Goal: Task Accomplishment & Management: Use online tool/utility

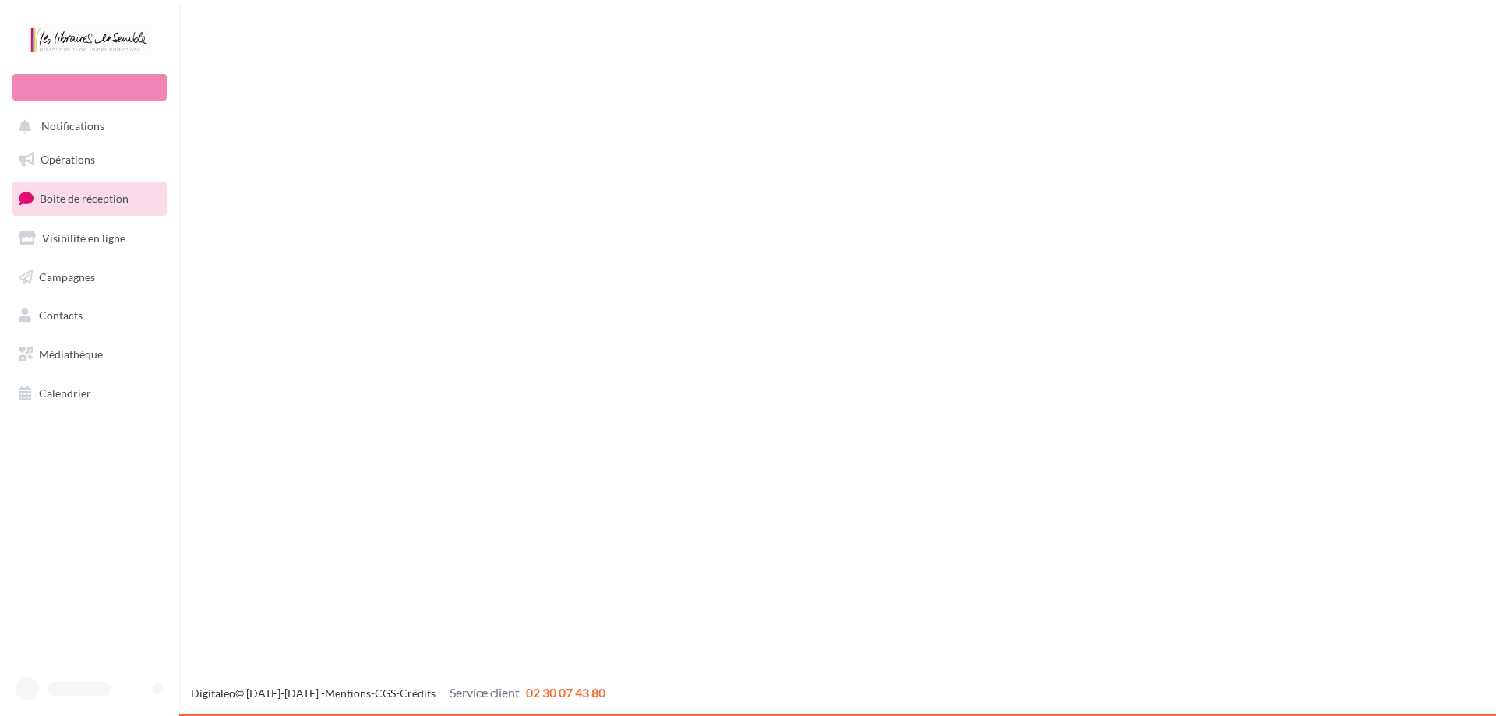
click at [49, 281] on span "Campagnes" at bounding box center [67, 276] width 56 height 13
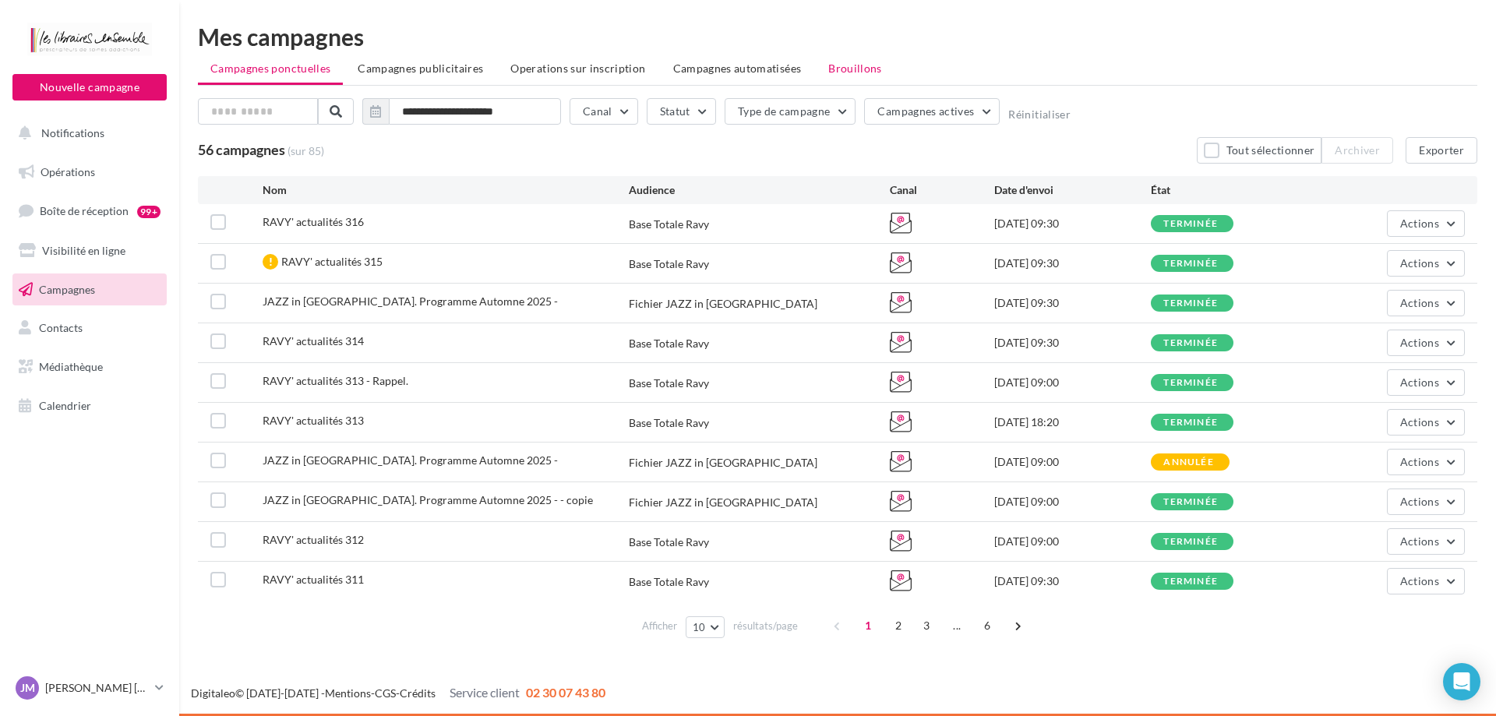
click at [849, 64] on span "Brouillons" at bounding box center [856, 68] width 54 height 13
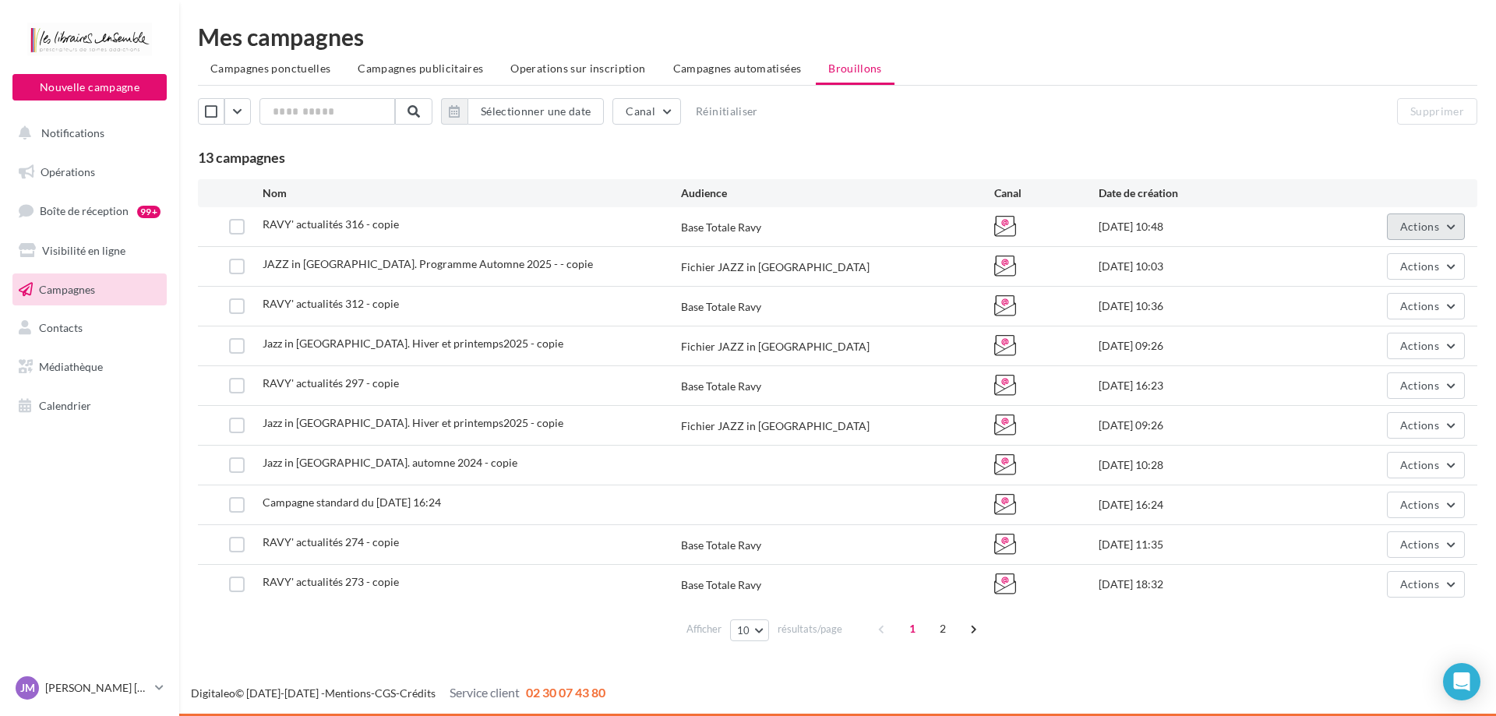
click at [1420, 233] on span "Actions" at bounding box center [1420, 226] width 39 height 13
click at [1355, 260] on button "Editer" at bounding box center [1387, 263] width 156 height 41
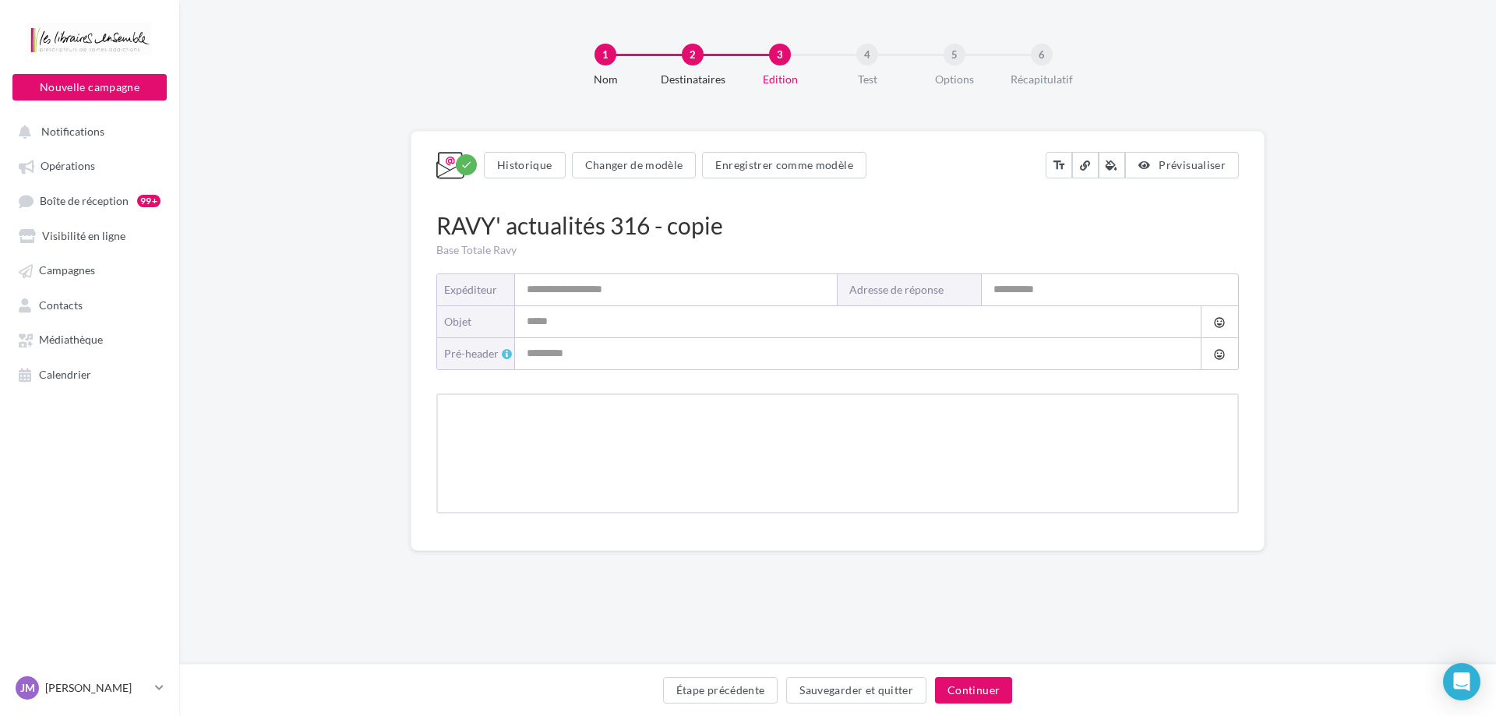
type input "**********"
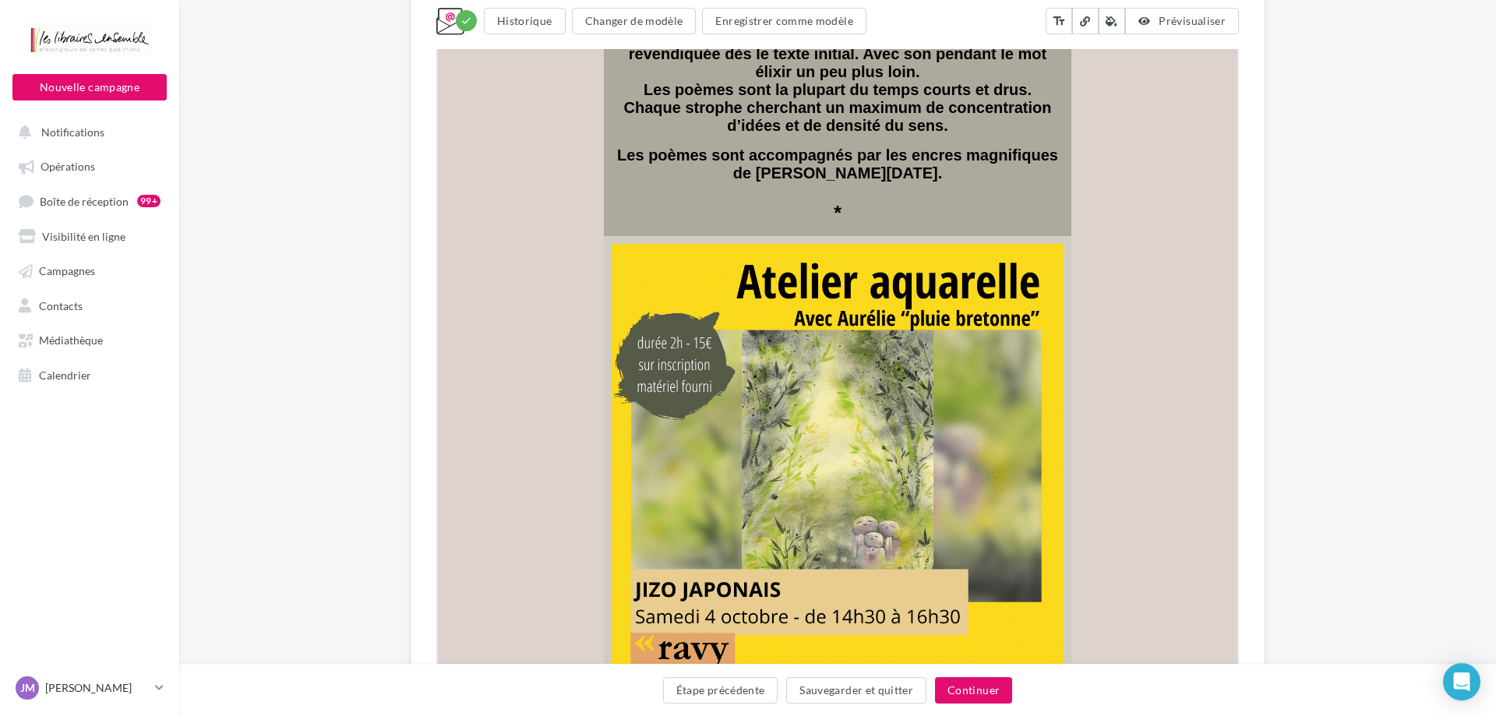
scroll to position [6318, 0]
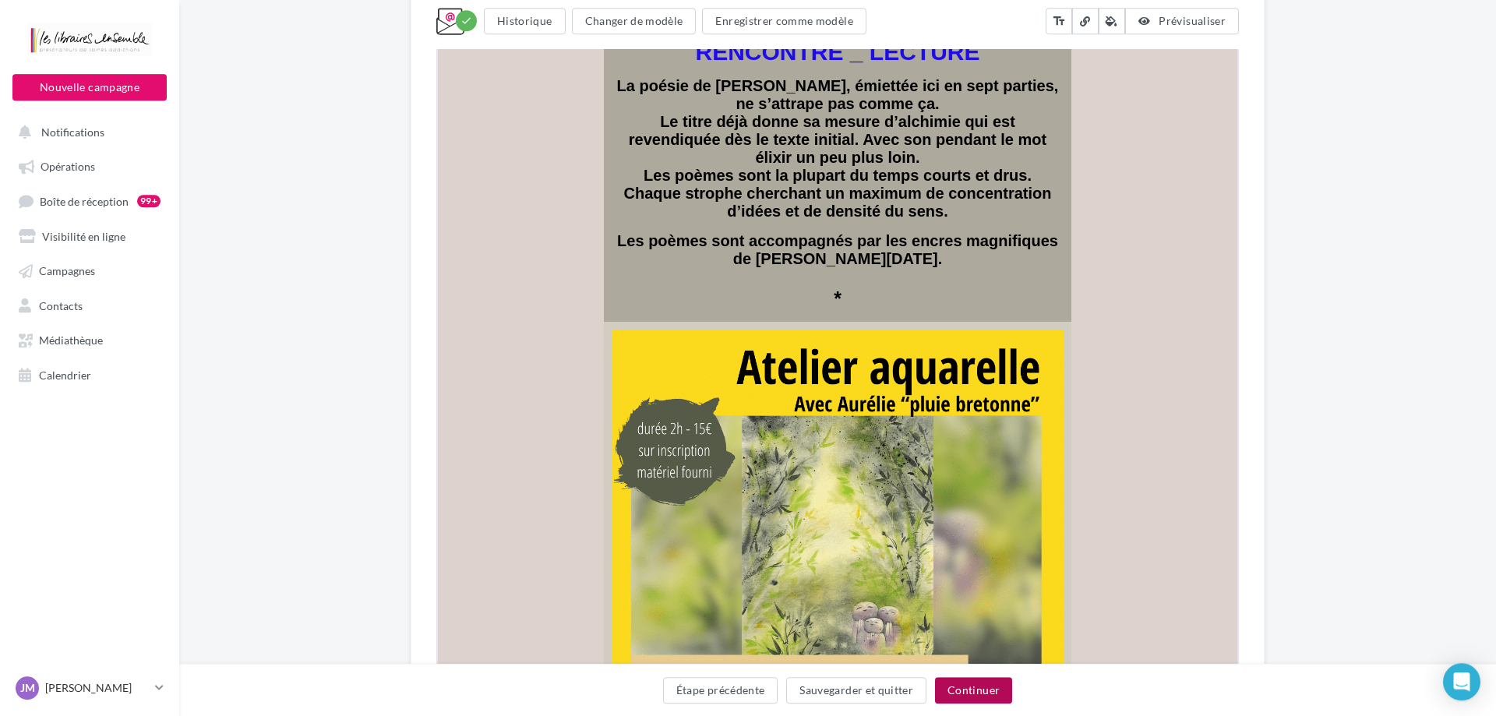
click at [974, 694] on button "Continuer" at bounding box center [973, 690] width 77 height 26
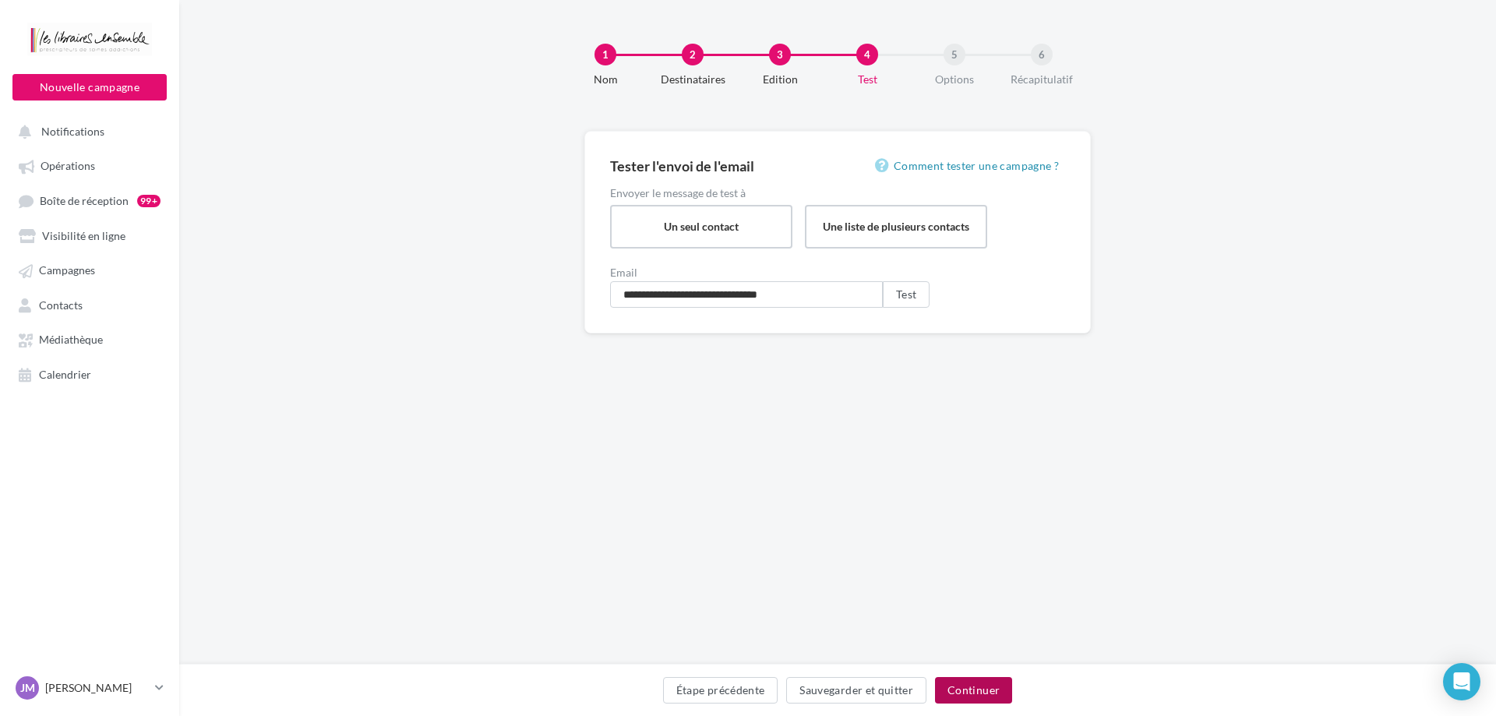
click at [974, 694] on button "Continuer" at bounding box center [973, 690] width 77 height 26
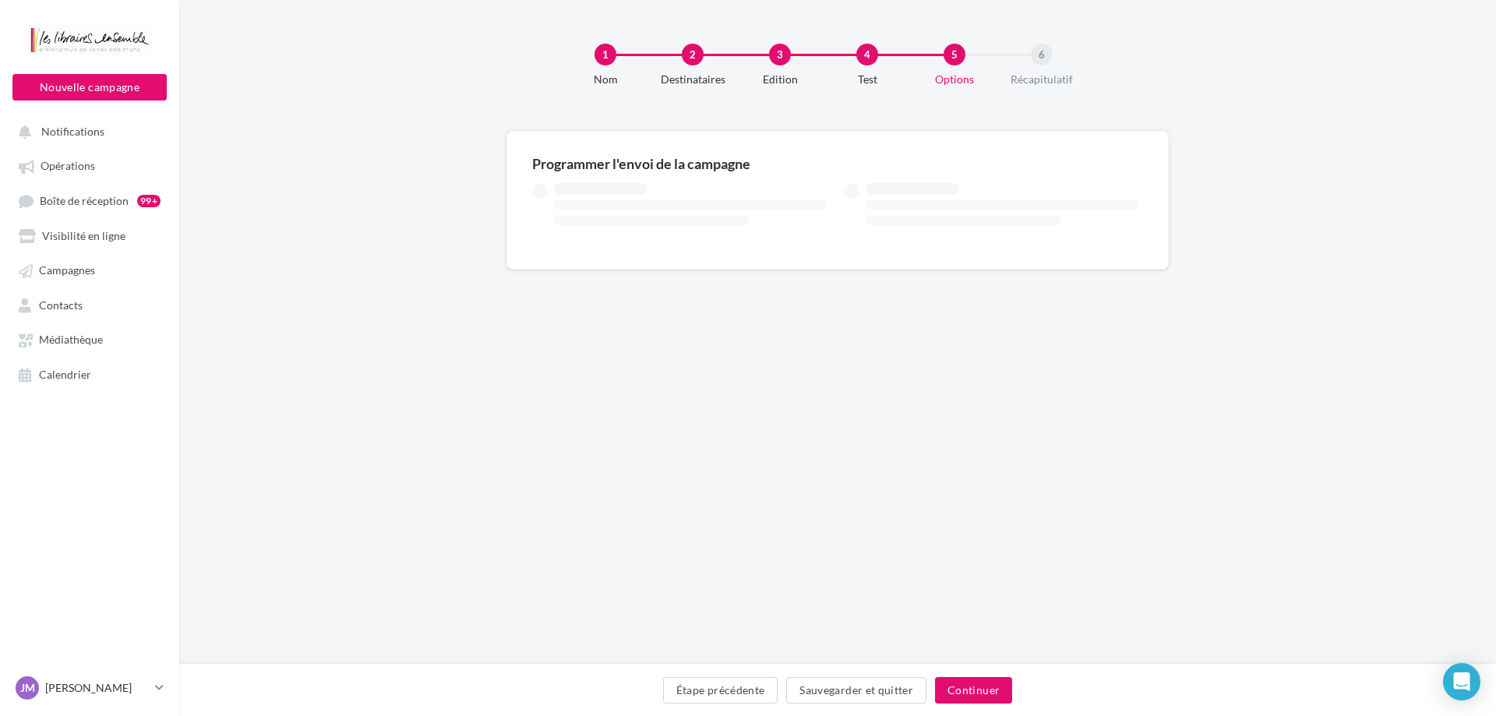
type input "**"
type input "*"
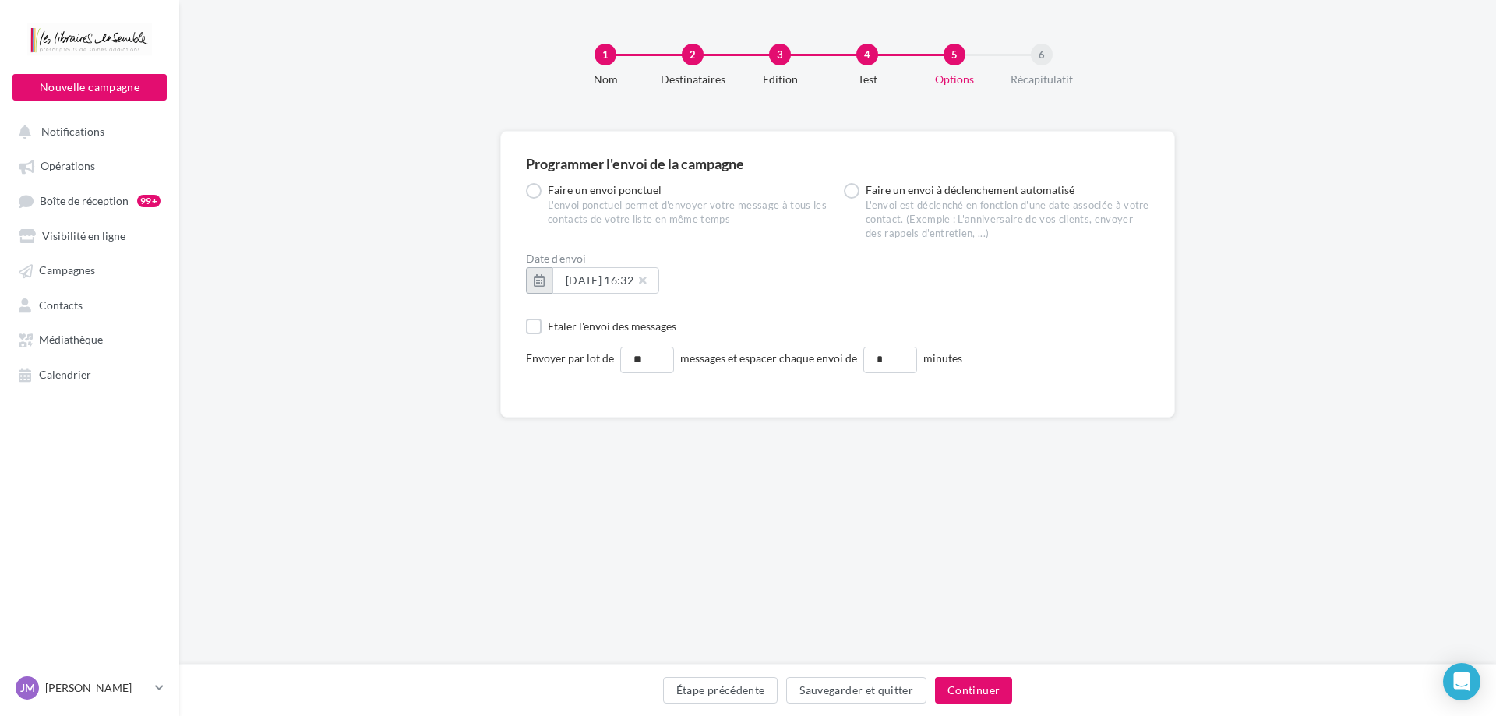
click at [542, 285] on button "button" at bounding box center [539, 280] width 26 height 26
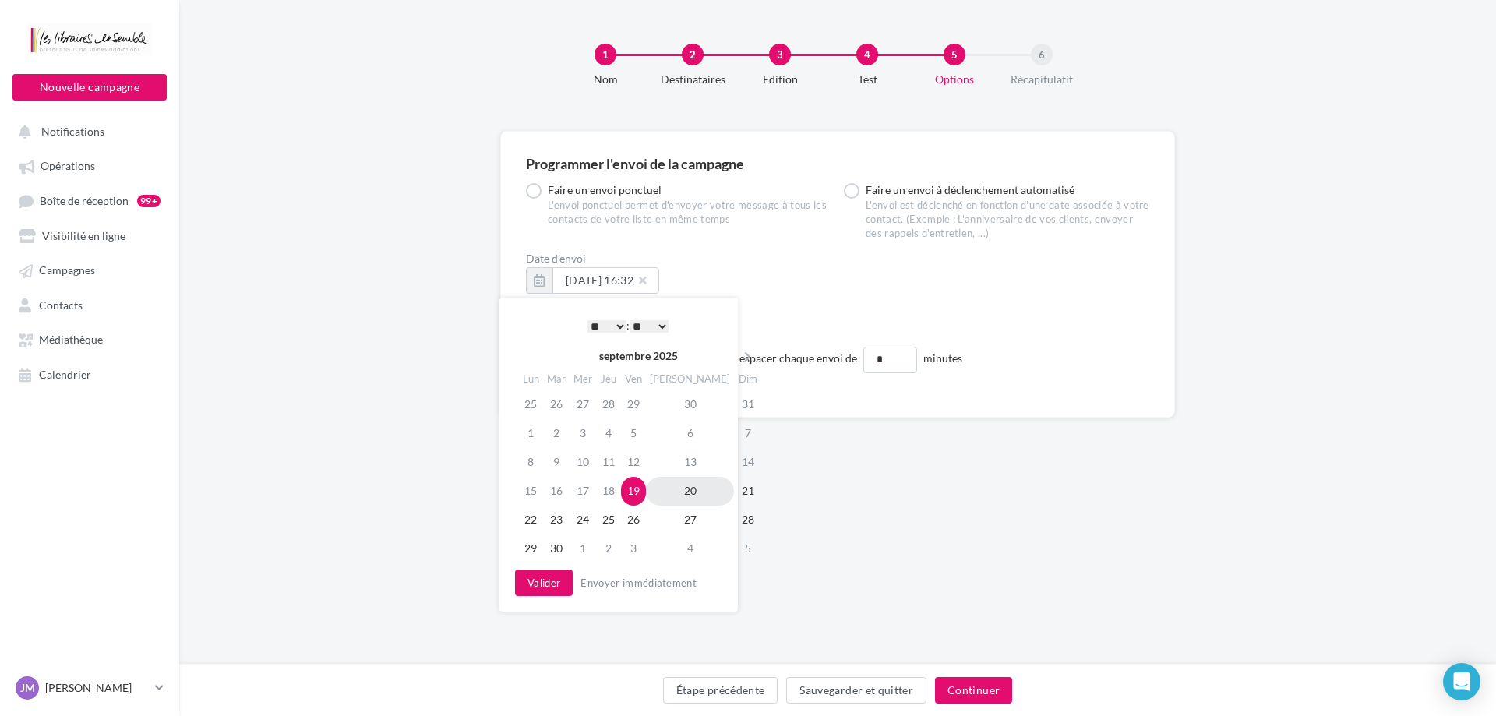
click at [674, 484] on td "20" at bounding box center [690, 491] width 88 height 29
click at [646, 284] on span "19/09/2025 à 16:32" at bounding box center [606, 280] width 80 height 13
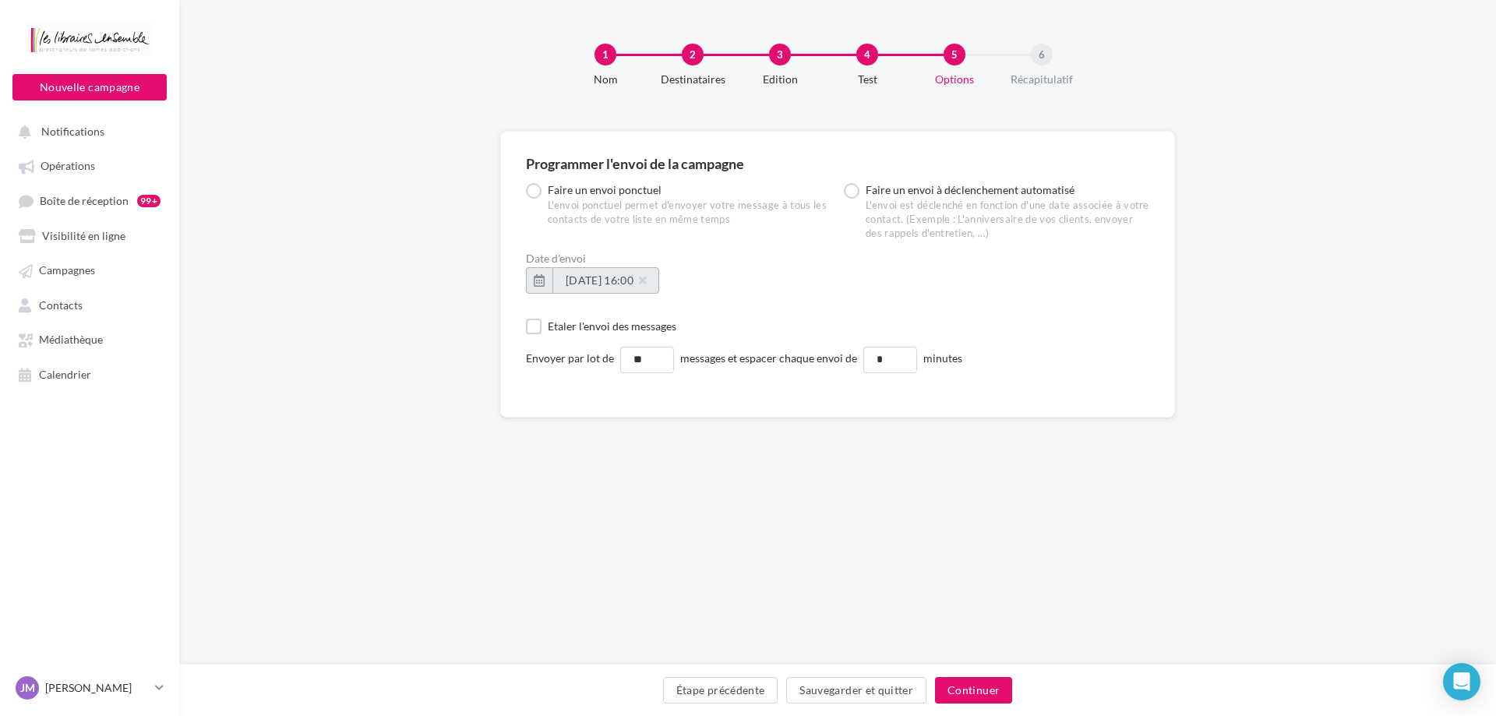
click at [646, 277] on span "20/09/2025 à 16:00" at bounding box center [606, 280] width 80 height 13
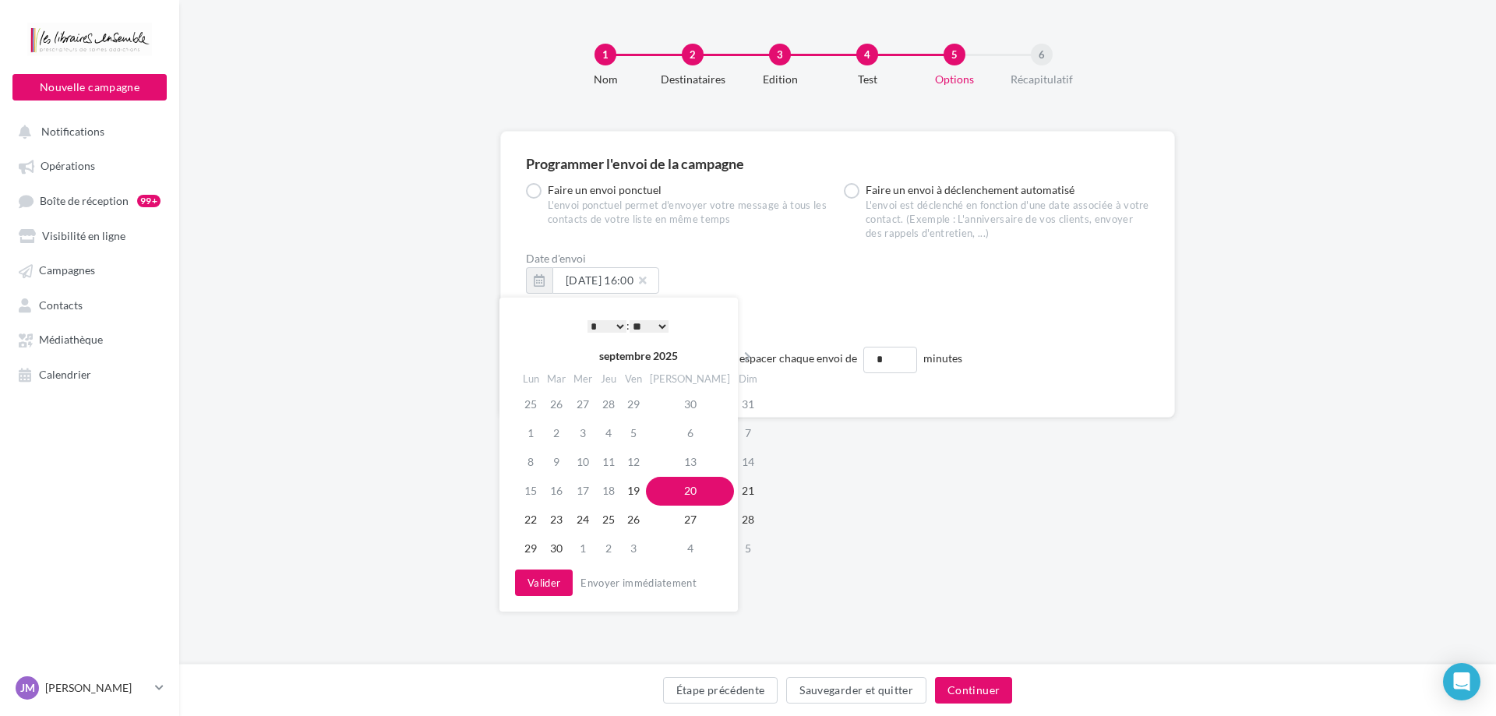
click at [630, 320] on select "** ** ** ** ** **" at bounding box center [649, 326] width 39 height 12
click at [555, 574] on button "Valider" at bounding box center [544, 583] width 58 height 26
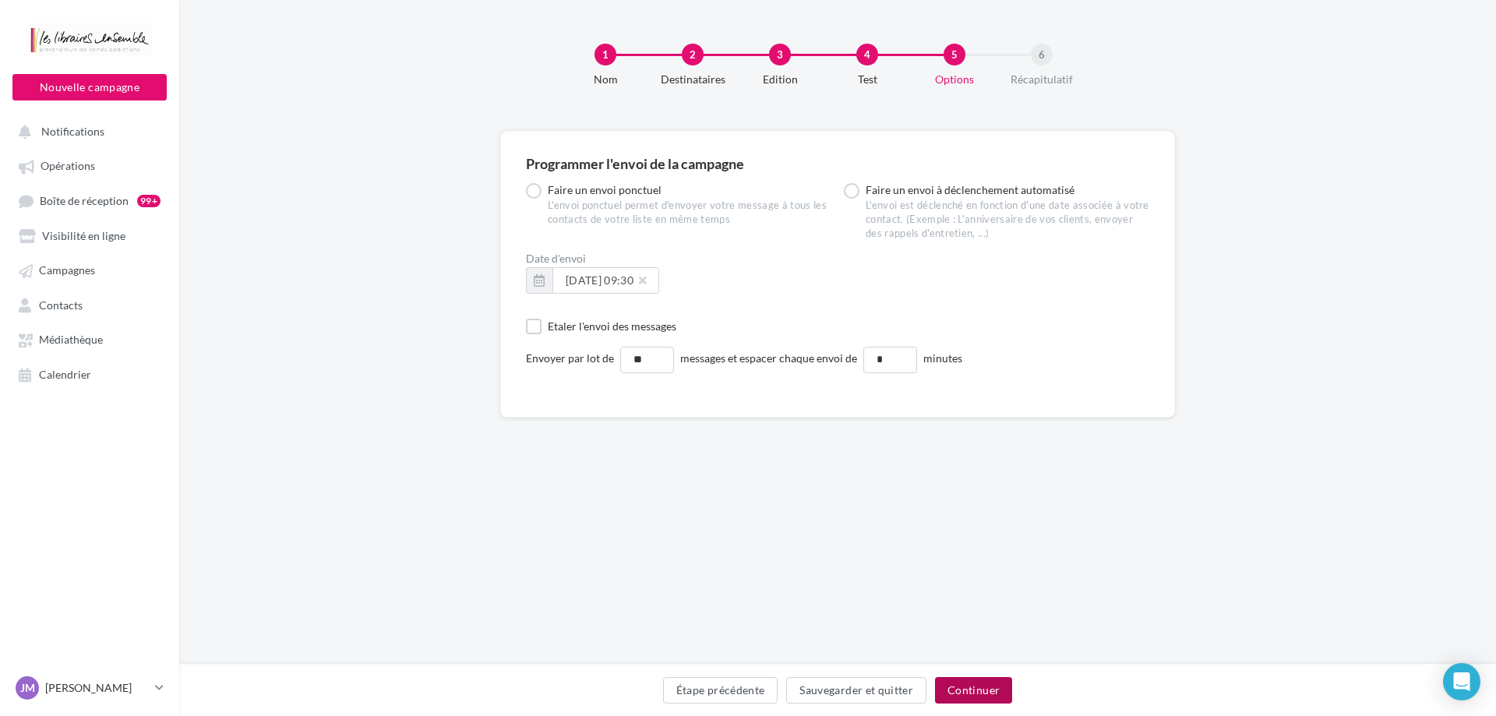
click at [966, 686] on button "Continuer" at bounding box center [973, 690] width 77 height 26
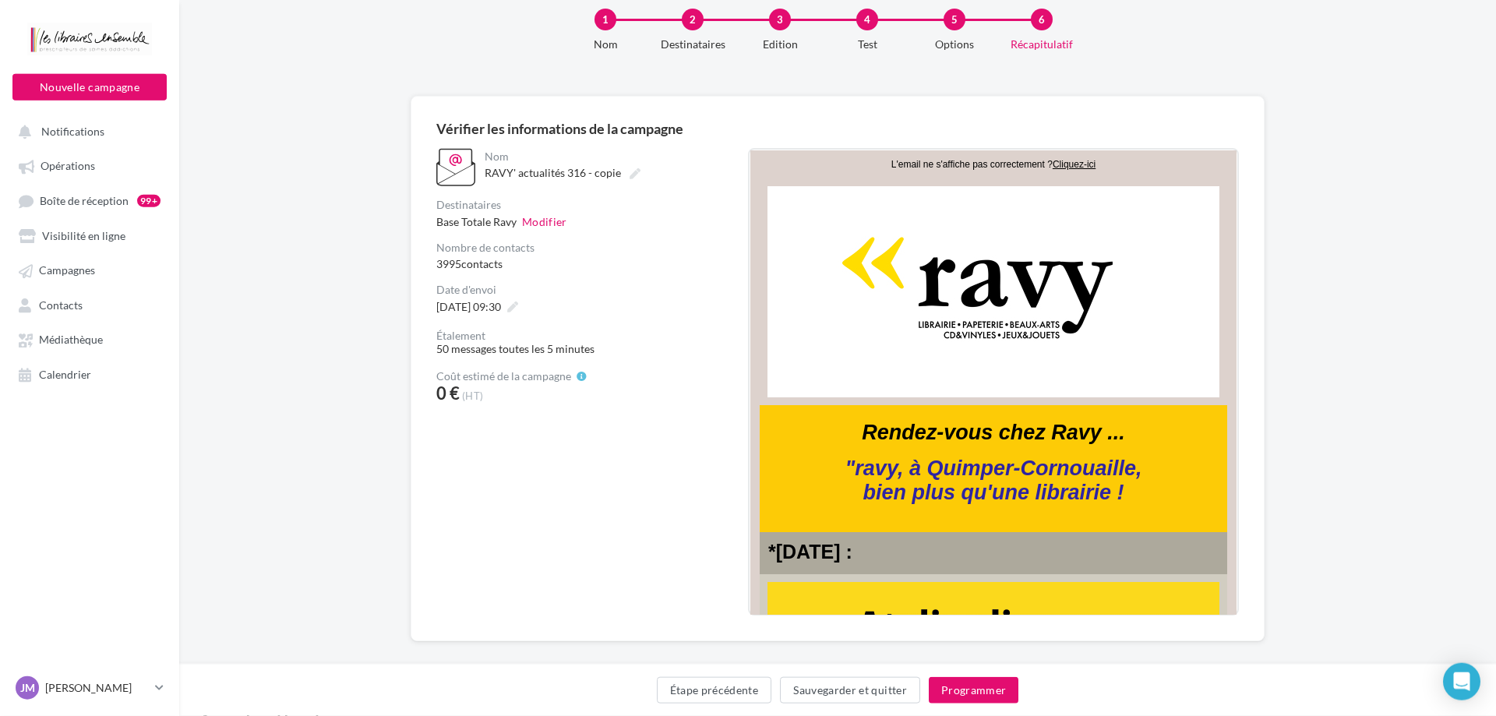
scroll to position [52, 0]
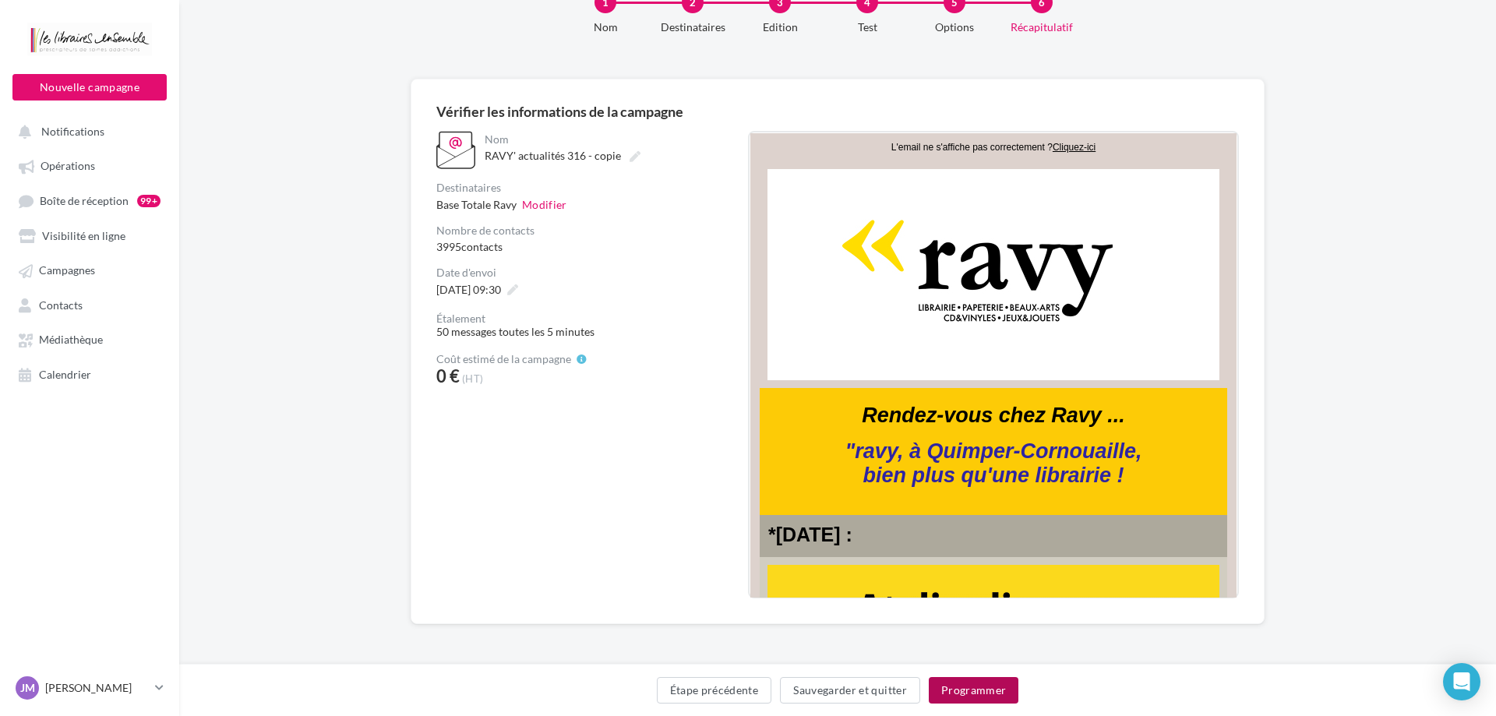
click at [981, 693] on button "Programmer" at bounding box center [974, 690] width 90 height 26
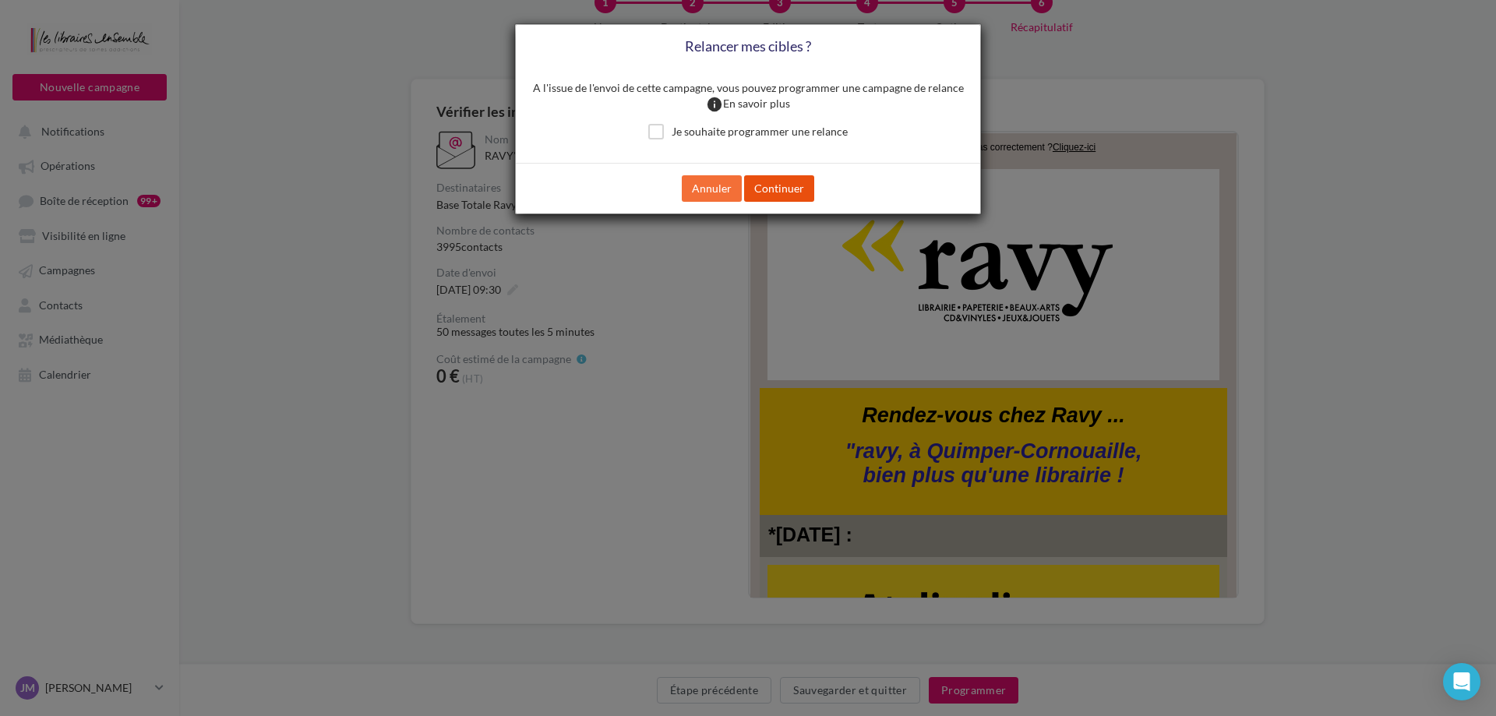
click at [775, 190] on button "Continuer" at bounding box center [779, 188] width 70 height 26
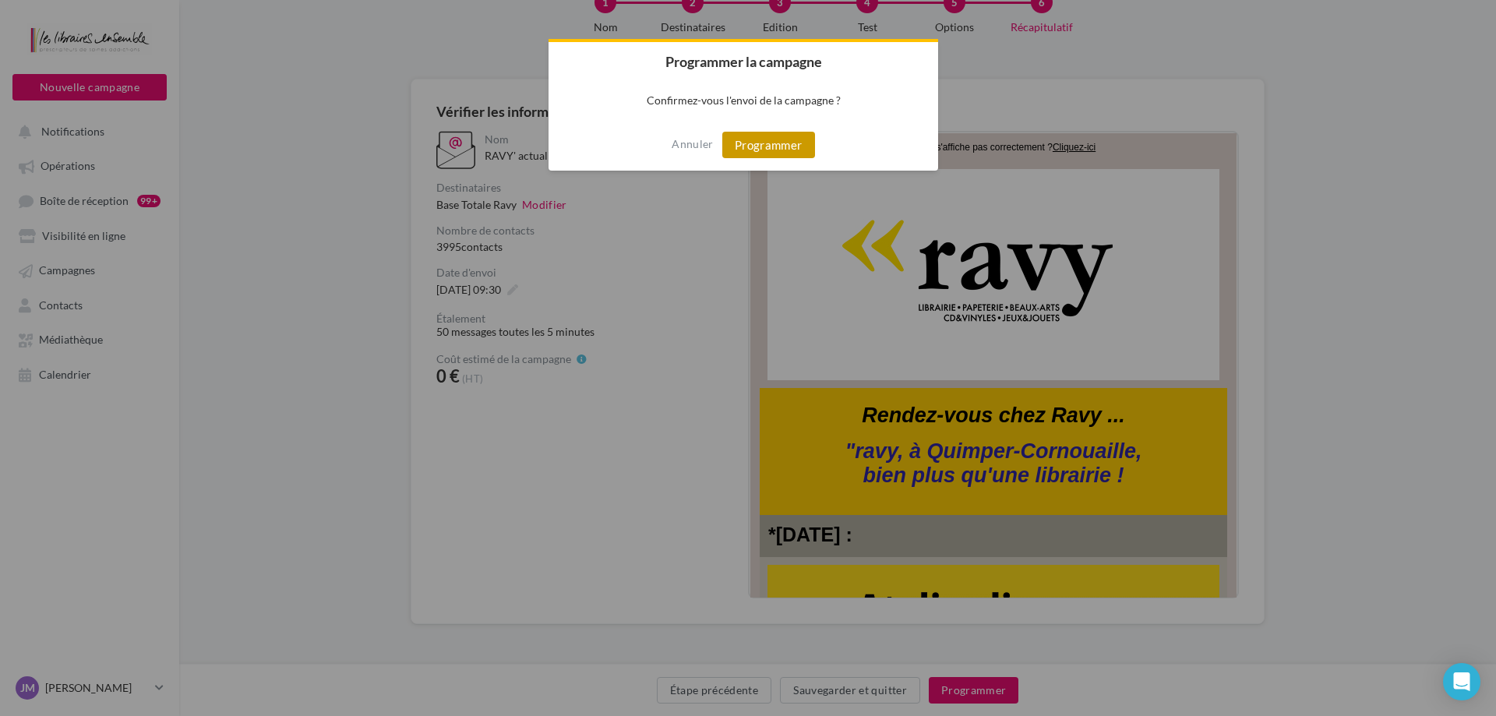
click at [777, 149] on button "Programmer" at bounding box center [769, 145] width 93 height 26
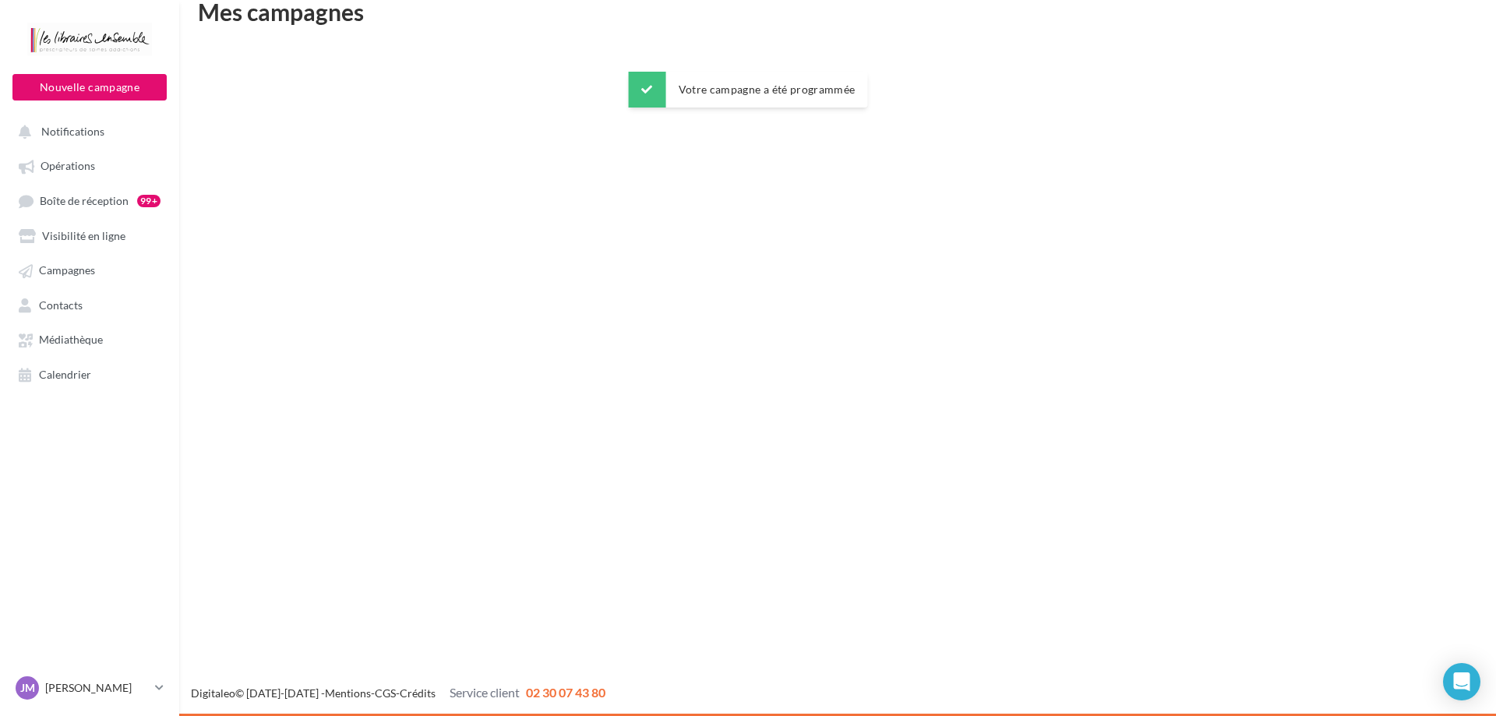
scroll to position [25, 0]
